Goal: Information Seeking & Learning: Learn about a topic

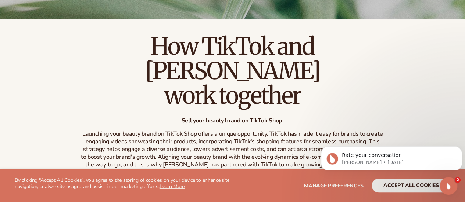
click at [419, 64] on div "How TikTok and [PERSON_NAME] work together Sell your beauty brand on TikTok Sho…" at bounding box center [232, 164] width 465 height 261
drag, startPoint x: 419, startPoint y: 64, endPoint x: 421, endPoint y: 79, distance: 14.8
click at [422, 77] on div "How TikTok and [PERSON_NAME] work together Sell your beauty brand on TikTok Sho…" at bounding box center [232, 164] width 465 height 261
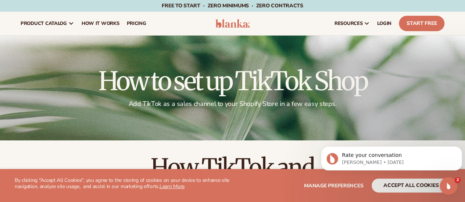
drag, startPoint x: 419, startPoint y: 86, endPoint x: 428, endPoint y: 83, distance: 9.9
click at [428, 83] on h1 "How to set up TikTok Shop" at bounding box center [232, 81] width 423 height 26
click at [300, 17] on div "resources connect your store" at bounding box center [352, 24] width 191 height 24
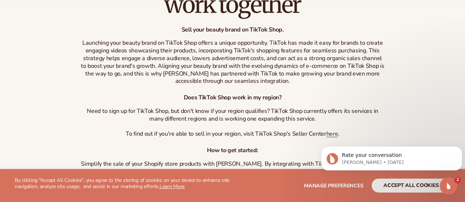
scroll to position [257, 0]
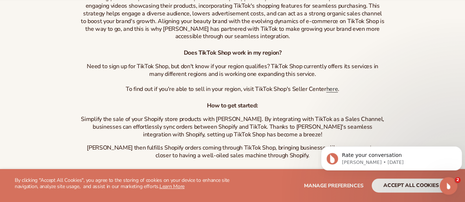
click at [304, 102] on div "How to get started: Simplify the sale of your Shopify store products with [PERS…" at bounding box center [232, 131] width 305 height 58
drag, startPoint x: 304, startPoint y: 95, endPoint x: 300, endPoint y: 95, distance: 4.0
click at [300, 102] on div "How to get started: Simplify the sale of your Shopify store products with [PERS…" at bounding box center [232, 131] width 305 height 58
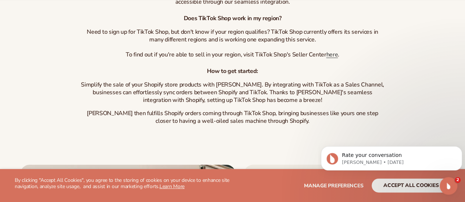
scroll to position [330, 0]
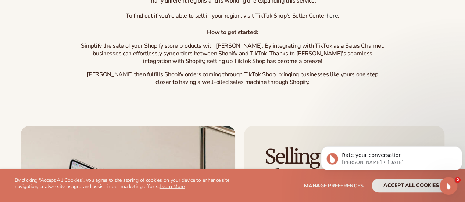
drag, startPoint x: 253, startPoint y: 88, endPoint x: 241, endPoint y: 88, distance: 12.1
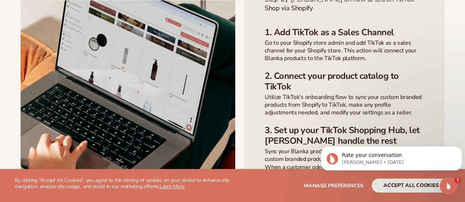
scroll to position [551, 0]
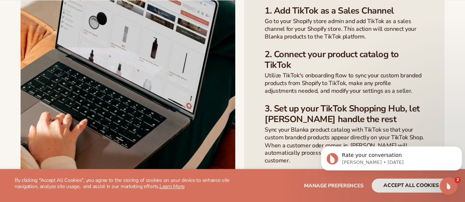
drag, startPoint x: 239, startPoint y: 108, endPoint x: 237, endPoint y: 91, distance: 16.4
click at [237, 91] on div "Selling on TikTok Shop Step-by-[PERSON_NAME] on how to sell on TikTok Shop via …" at bounding box center [232, 62] width 423 height 312
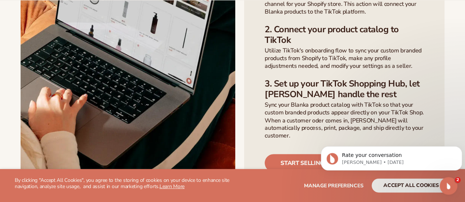
scroll to position [588, 0]
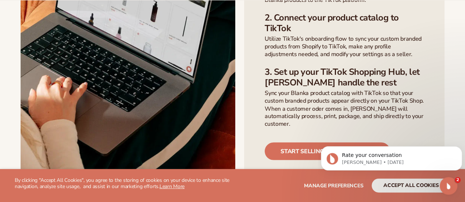
drag, startPoint x: 240, startPoint y: 88, endPoint x: 234, endPoint y: 90, distance: 6.0
click at [234, 90] on img at bounding box center [128, 25] width 214 height 312
click at [238, 88] on div "Selling on TikTok Shop Step-by-[PERSON_NAME] on how to sell on TikTok Shop via …" at bounding box center [232, 25] width 423 height 312
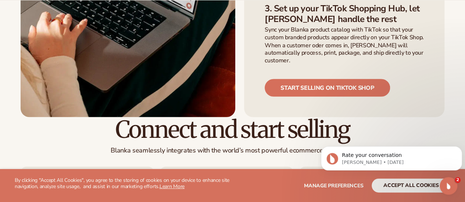
scroll to position [661, 0]
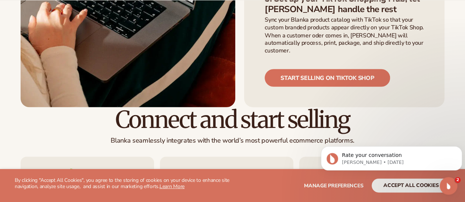
click at [238, 107] on h2 "Connect and start selling" at bounding box center [232, 119] width 423 height 25
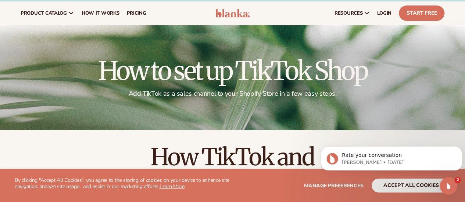
scroll to position [0, 0]
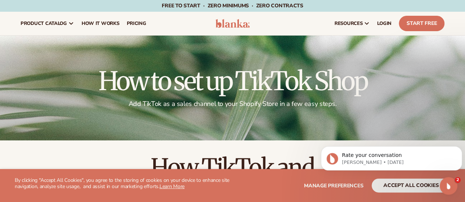
click at [283, 23] on div "resources connect your store" at bounding box center [352, 24] width 191 height 24
drag, startPoint x: 283, startPoint y: 23, endPoint x: 274, endPoint y: 19, distance: 9.5
click at [274, 19] on div "resources connect your store" at bounding box center [352, 24] width 191 height 24
click at [413, 23] on link "Start Free" at bounding box center [421, 23] width 46 height 15
